Goal: Transaction & Acquisition: Purchase product/service

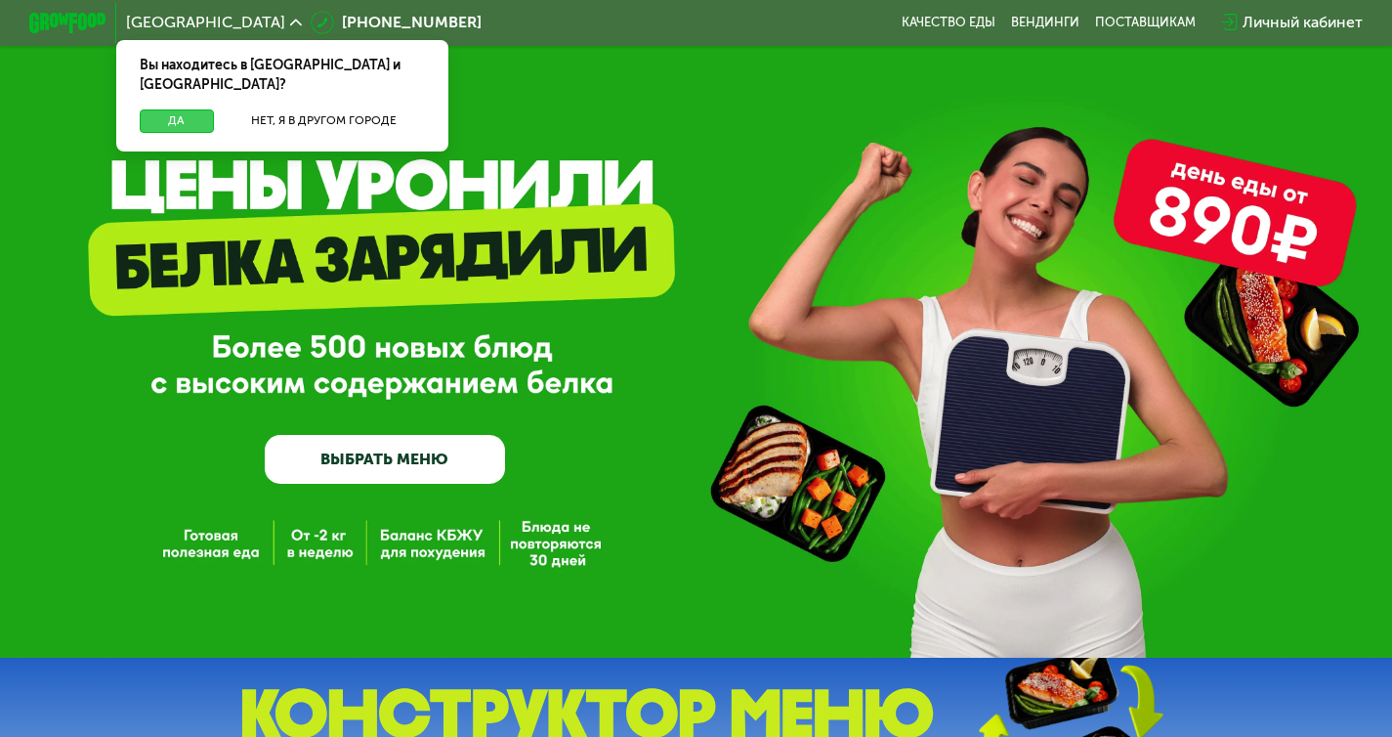
click at [149, 109] on button "Да" at bounding box center [177, 120] width 74 height 23
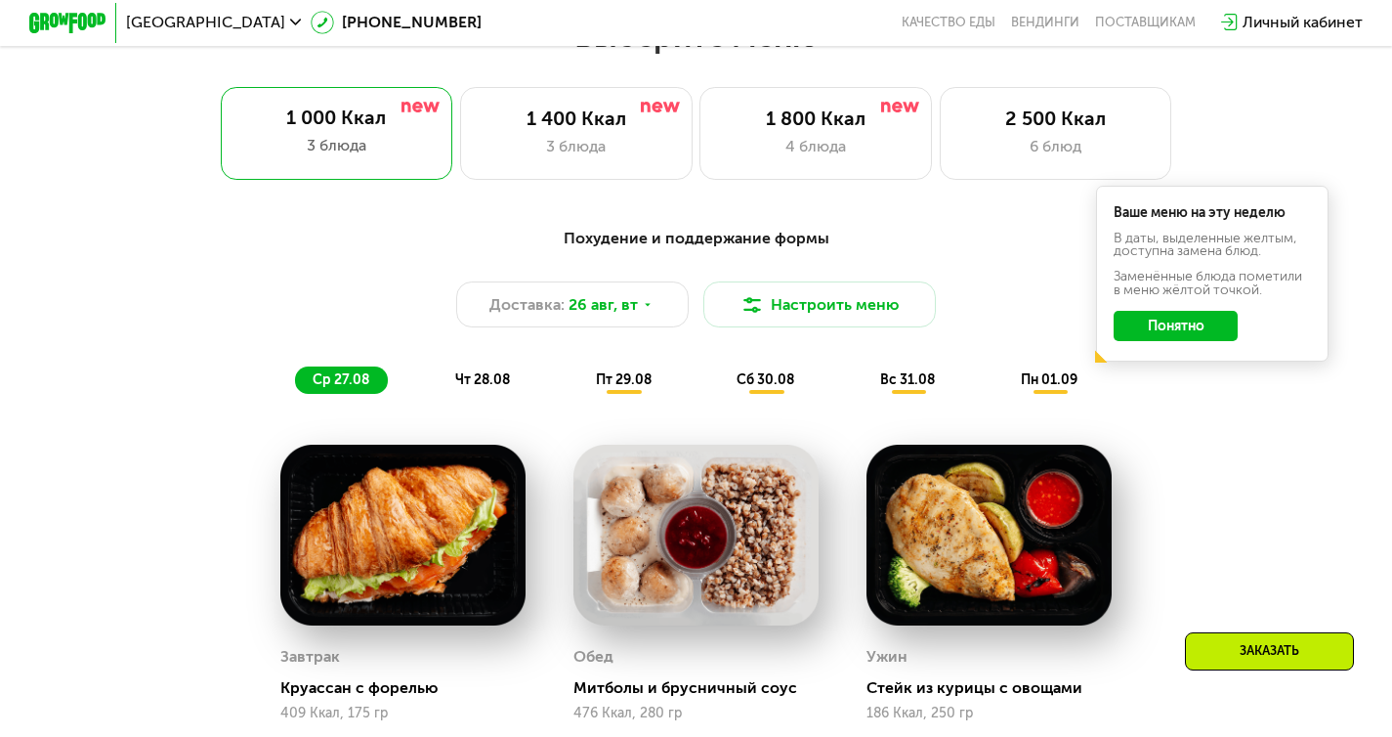
scroll to position [860, 0]
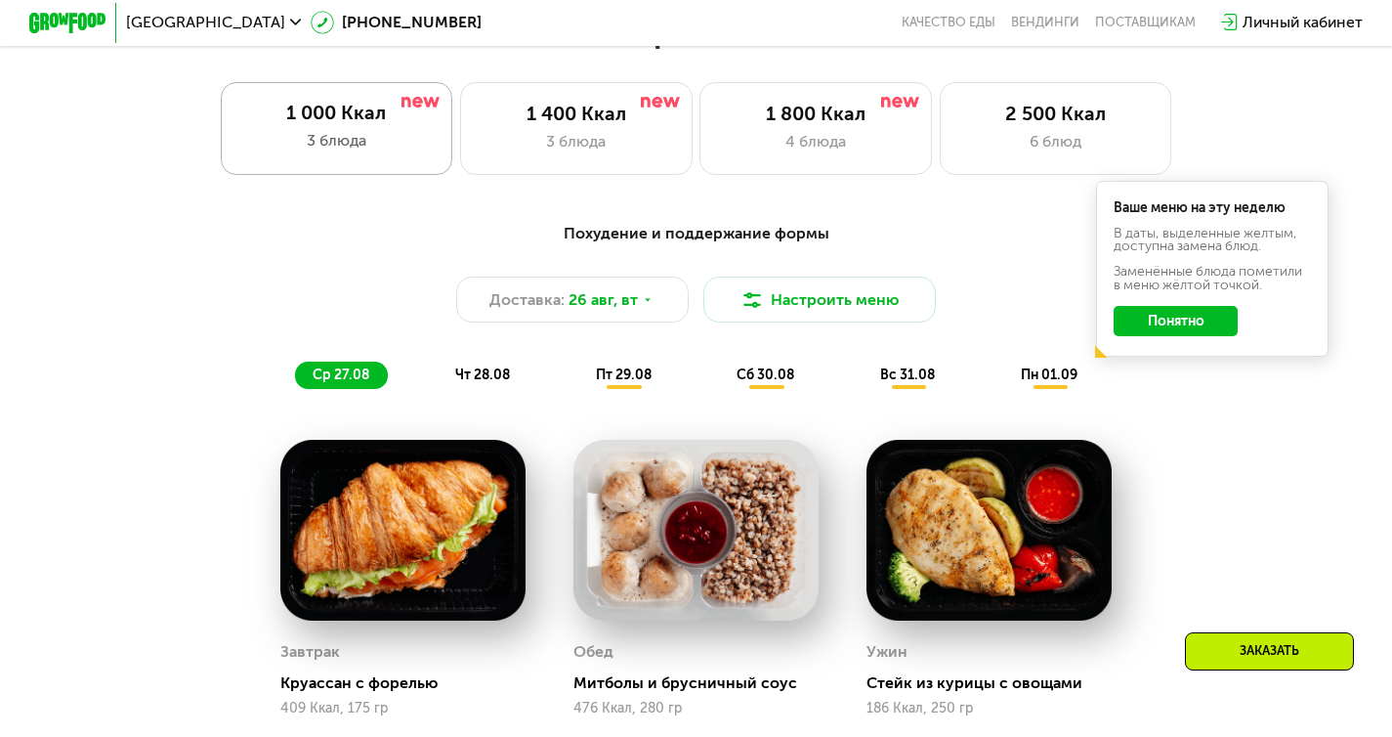
click at [439, 154] on div "1 000 Ккал 3 блюда" at bounding box center [337, 128] width 233 height 93
click at [172, 22] on span "[GEOGRAPHIC_DATA]" at bounding box center [205, 23] width 159 height 16
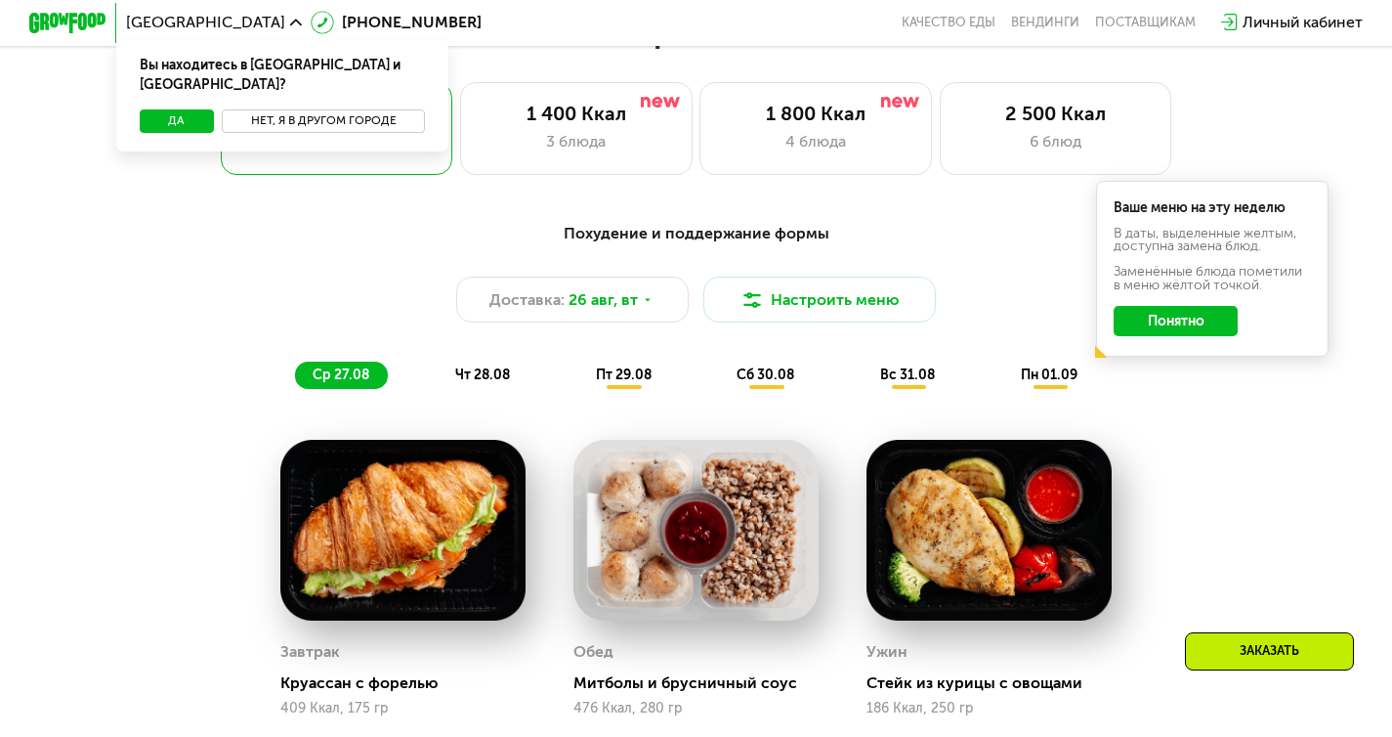
click at [252, 109] on button "Нет, я в другом городе" at bounding box center [324, 120] width 204 height 23
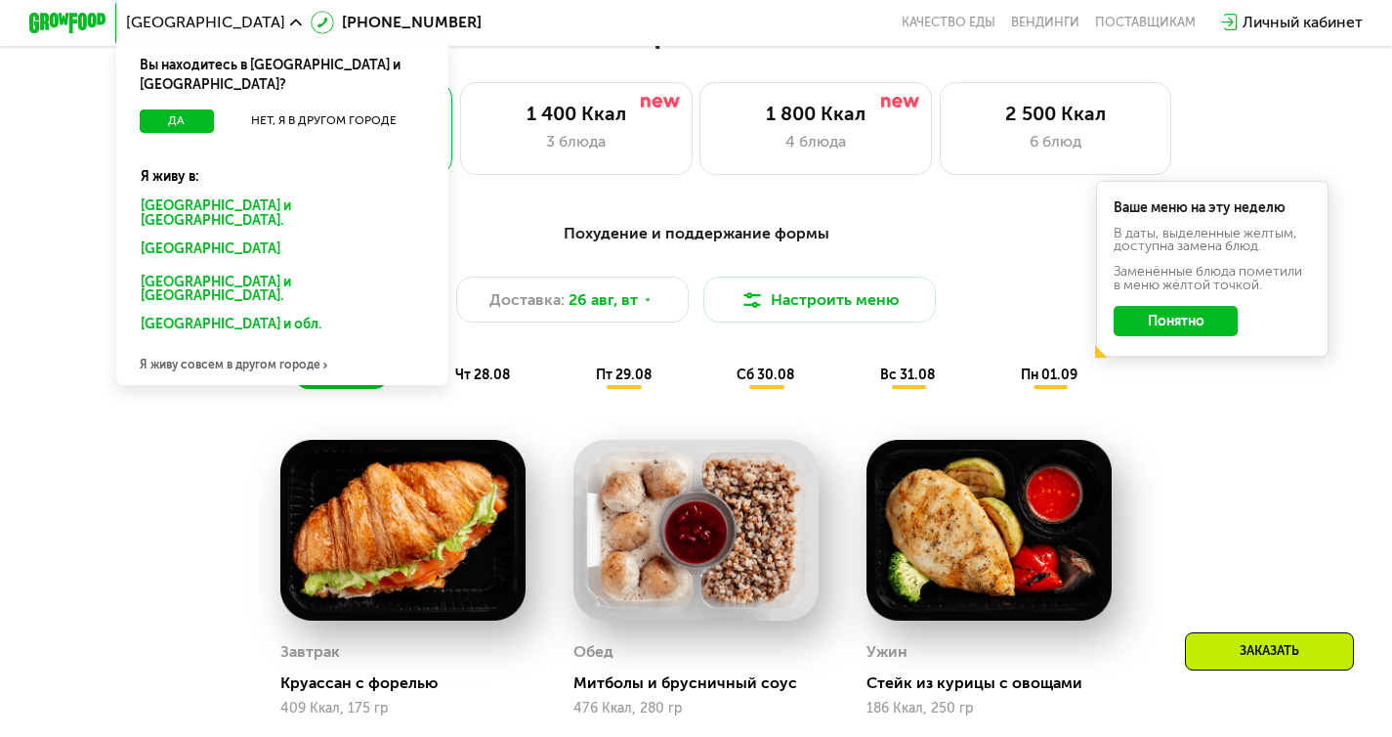
click at [183, 236] on div "[GEOGRAPHIC_DATA] и [GEOGRAPHIC_DATA]." at bounding box center [279, 251] width 302 height 31
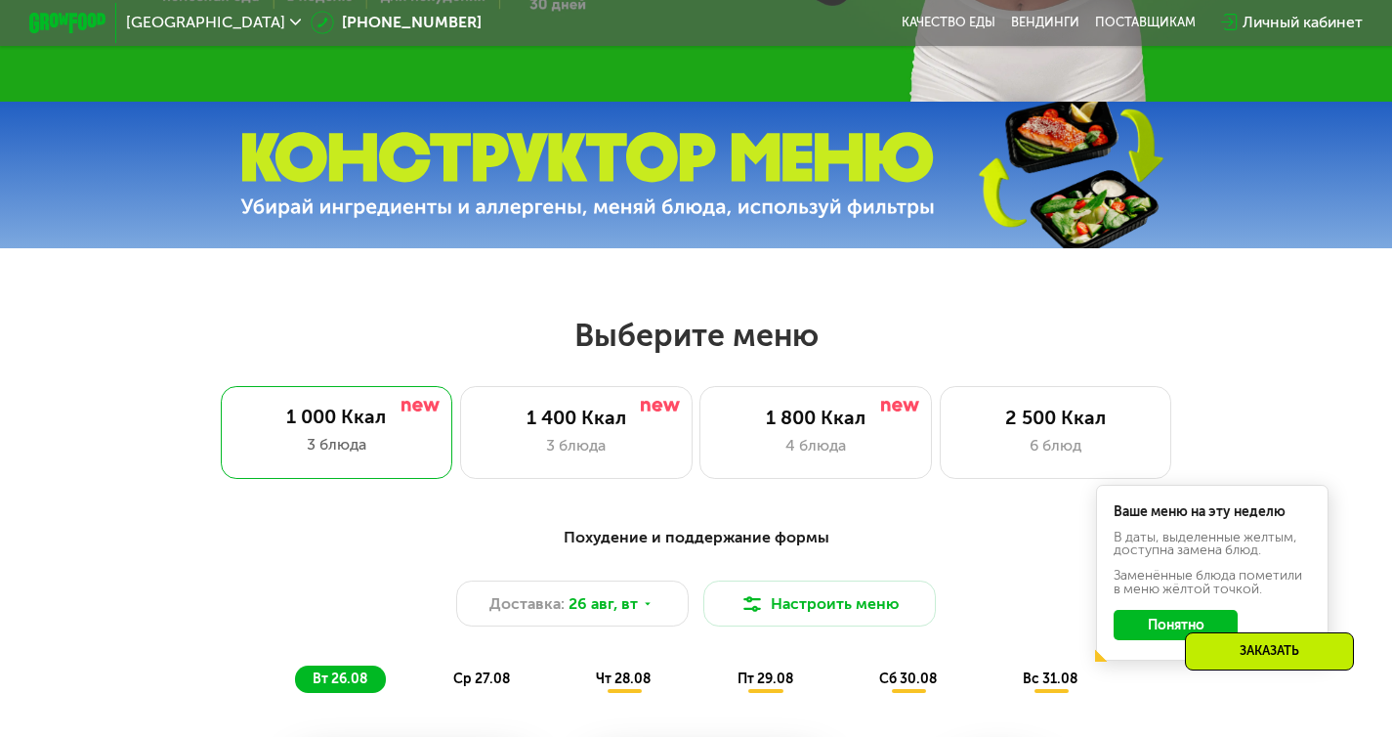
scroll to position [565, 0]
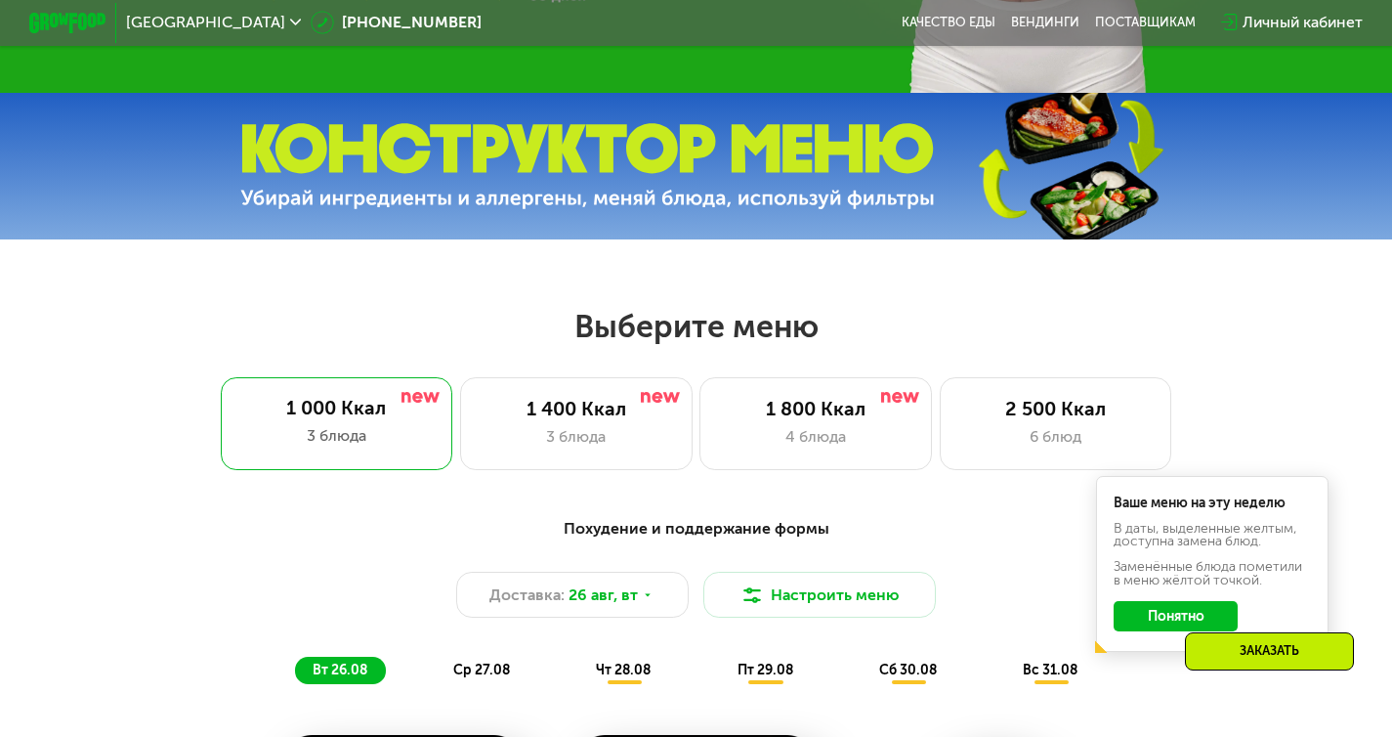
click at [860, 210] on img at bounding box center [587, 166] width 695 height 87
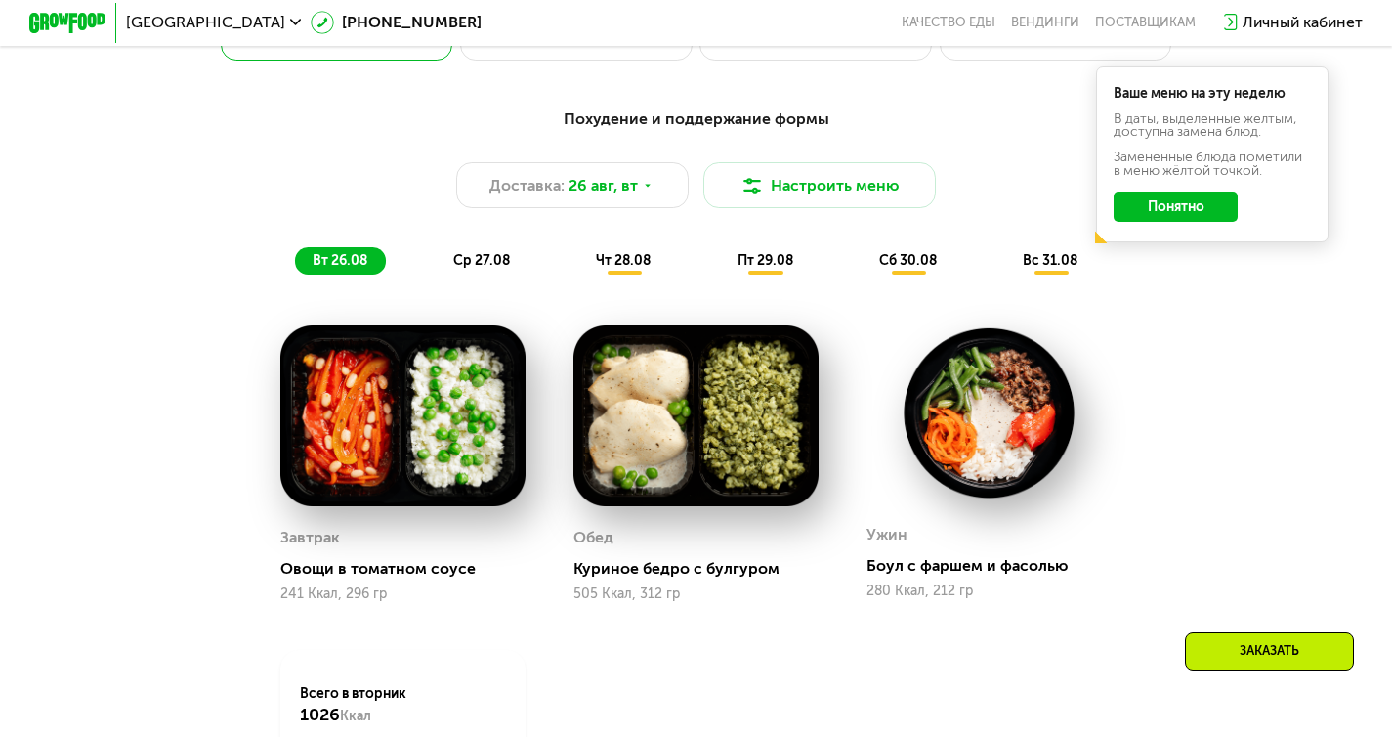
scroll to position [979, 0]
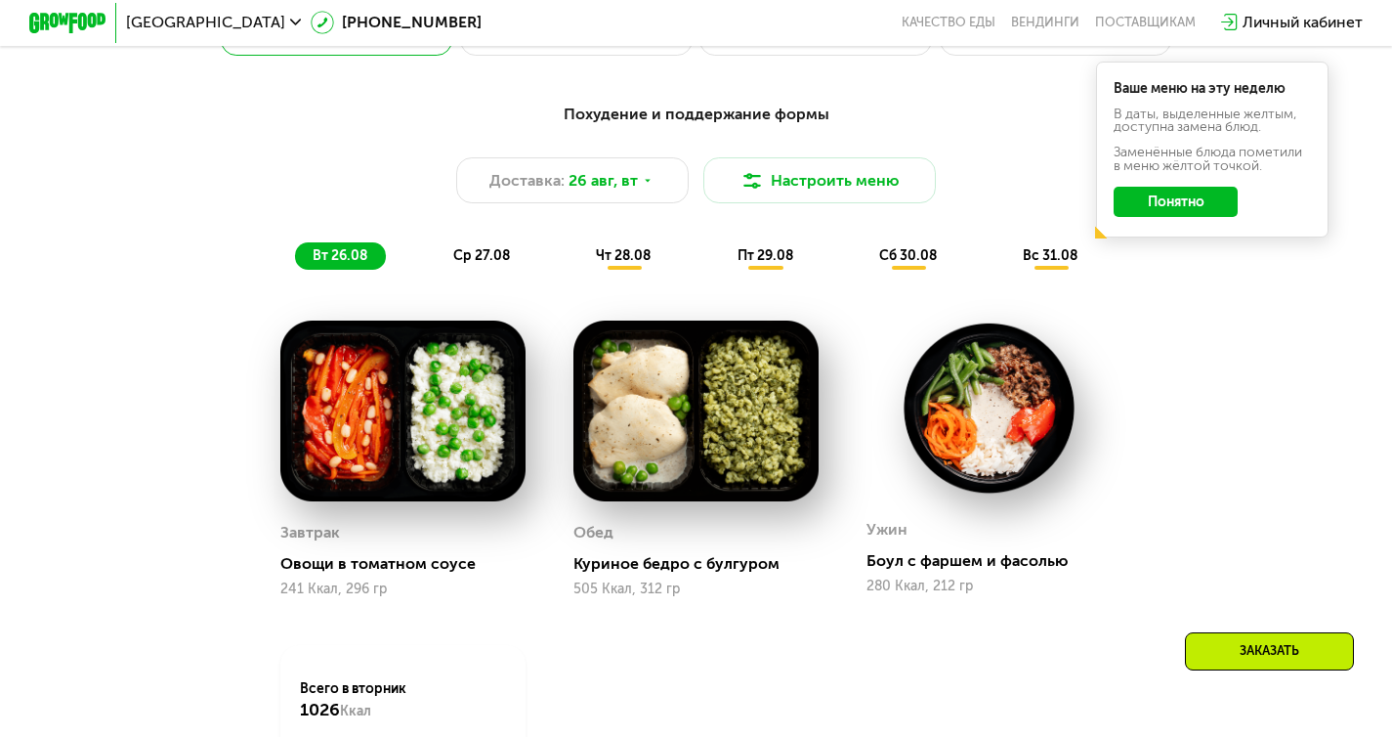
click at [1206, 201] on button "Понятно" at bounding box center [1176, 202] width 124 height 31
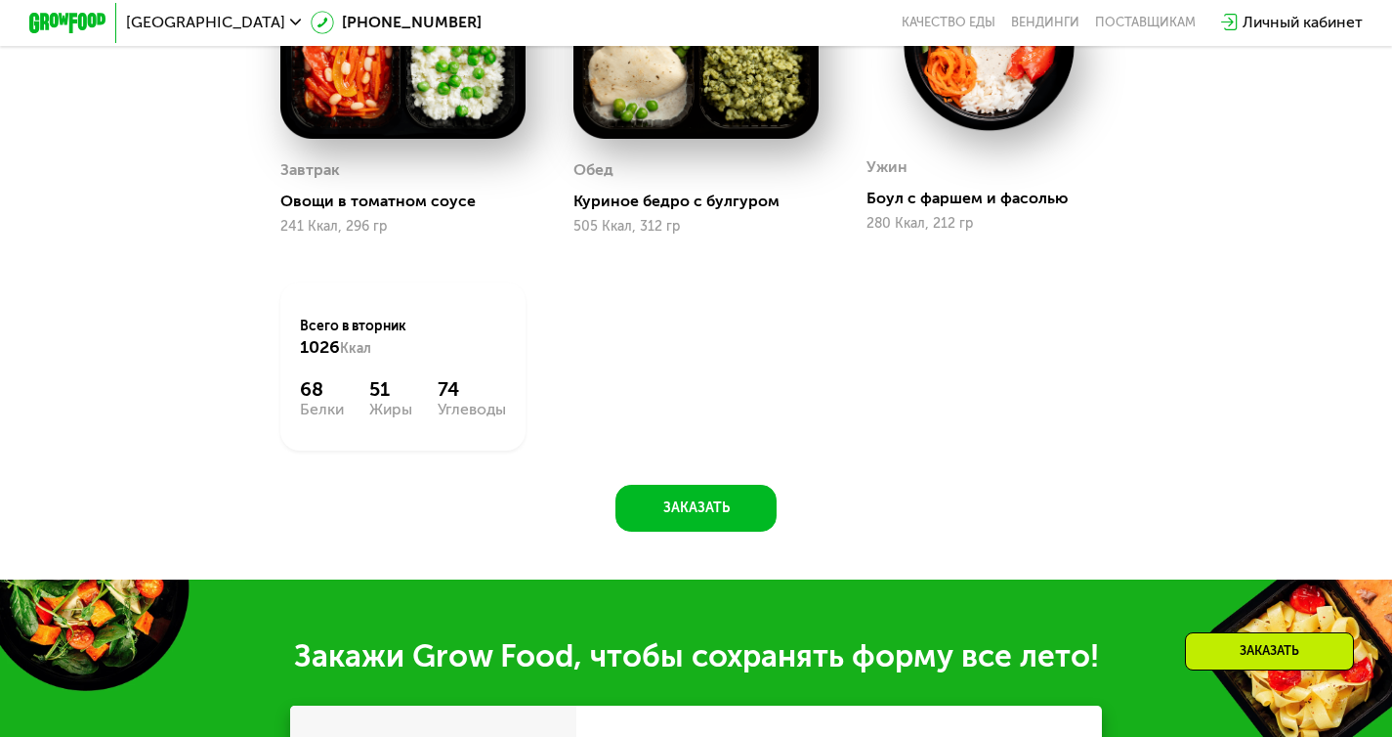
scroll to position [1347, 0]
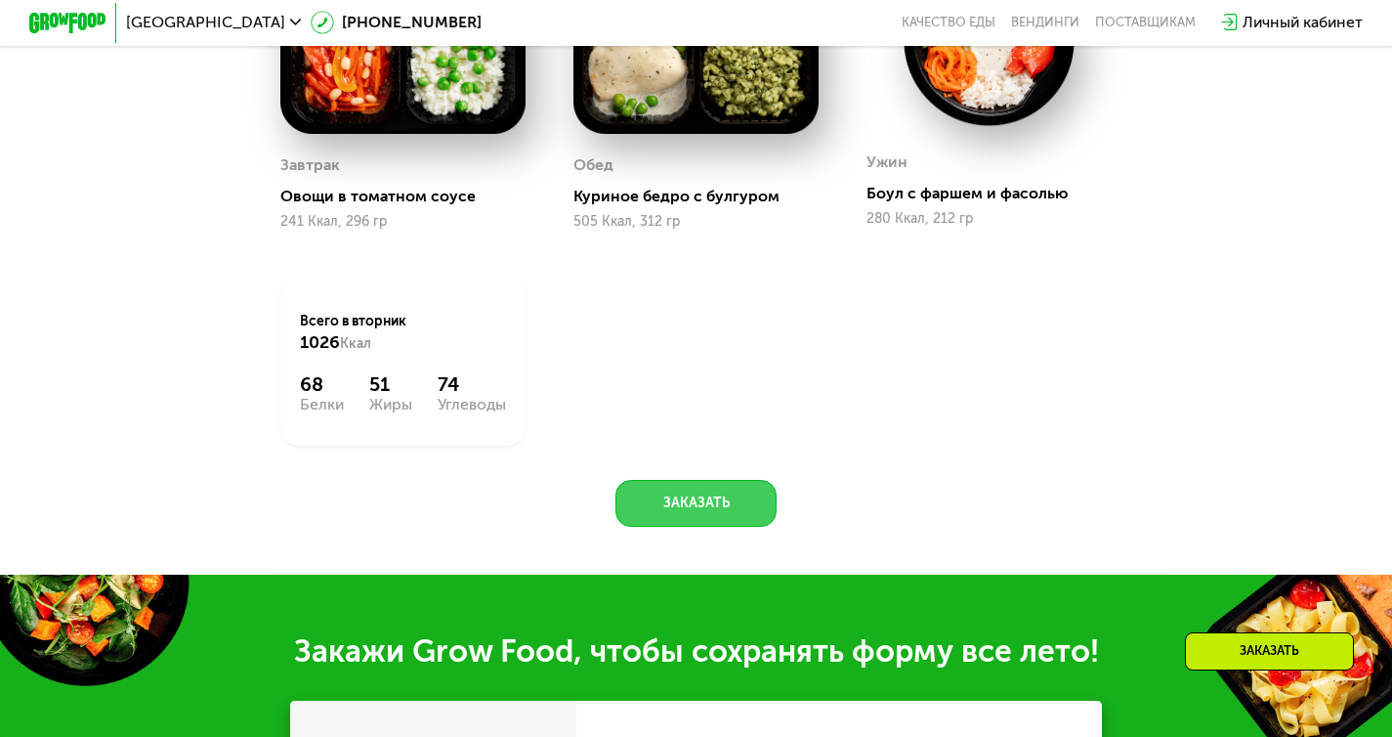
click at [719, 527] on button "Заказать" at bounding box center [696, 503] width 161 height 47
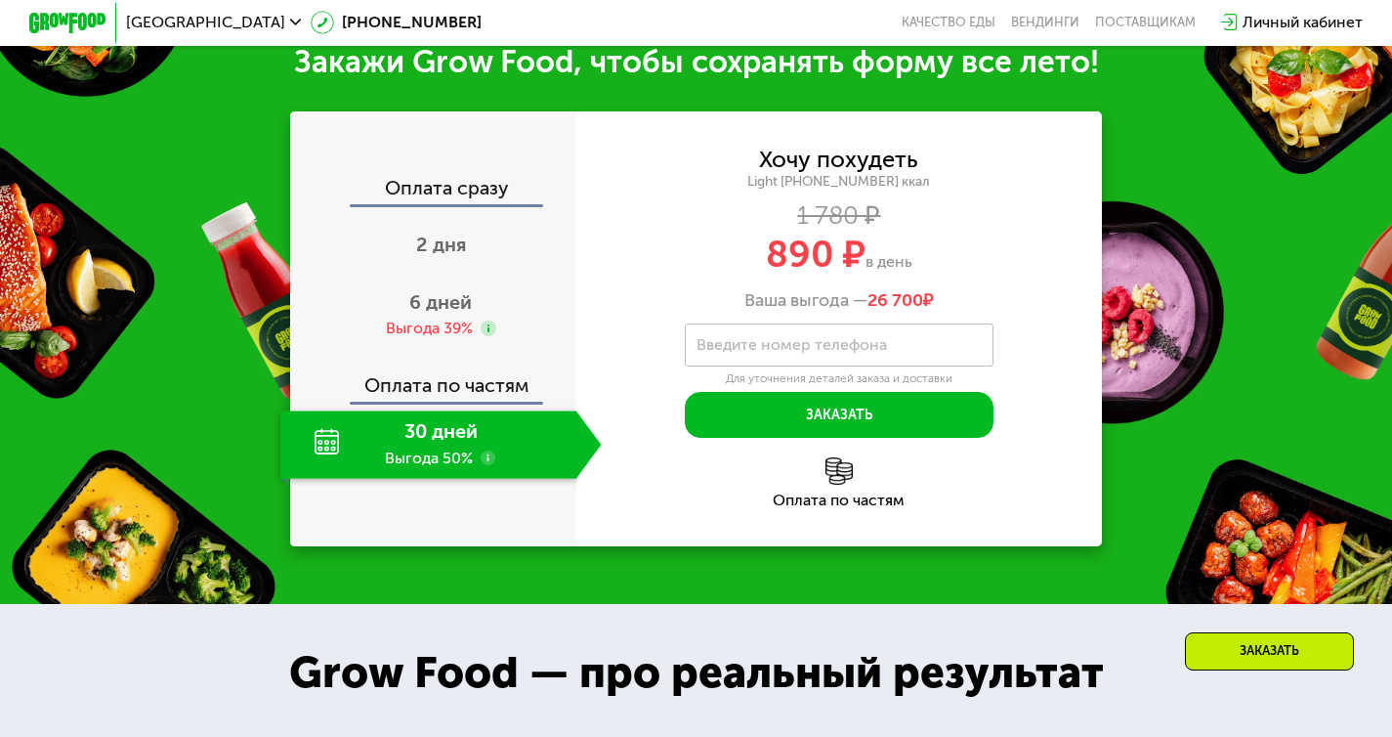
scroll to position [1939, 0]
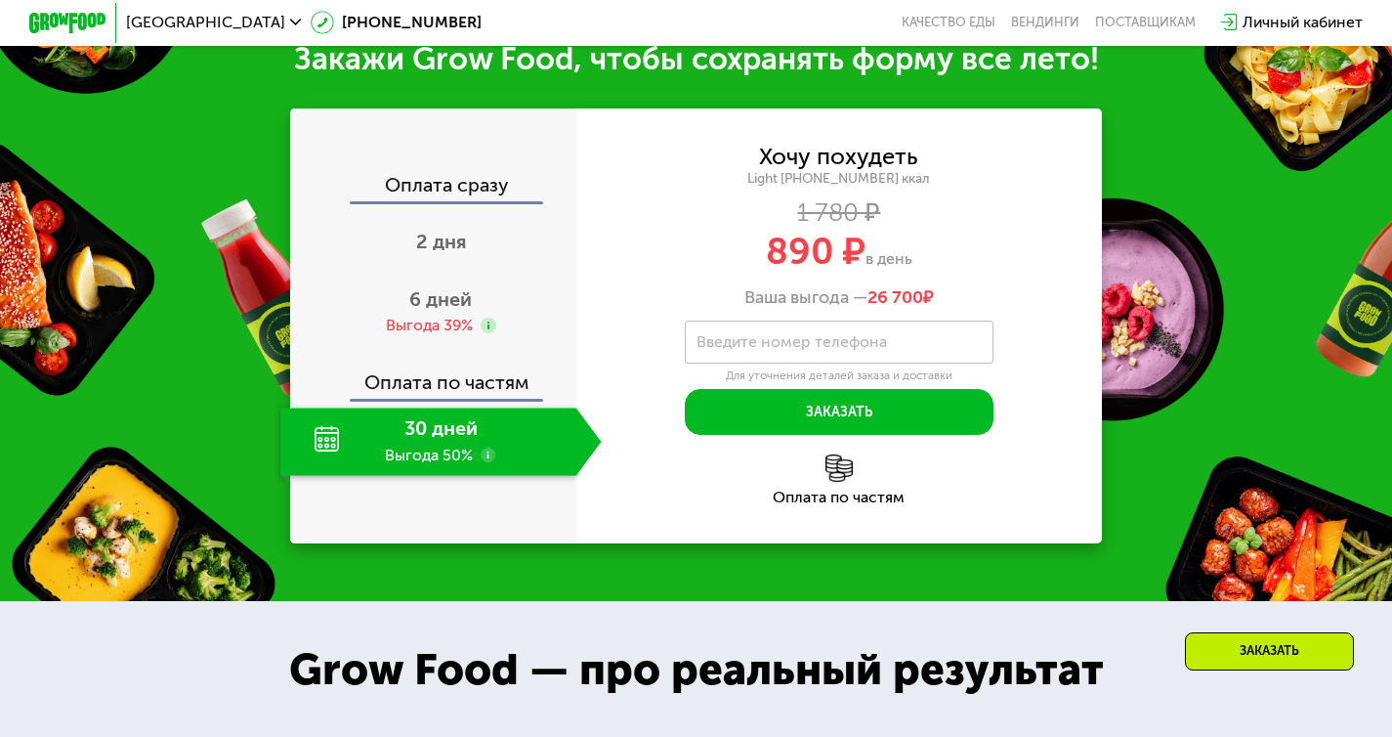
click at [1061, 70] on div "Закажи Grow Food, чтобы сохранять форму все лето!" at bounding box center [696, 59] width 1392 height 39
